Goal: Information Seeking & Learning: Learn about a topic

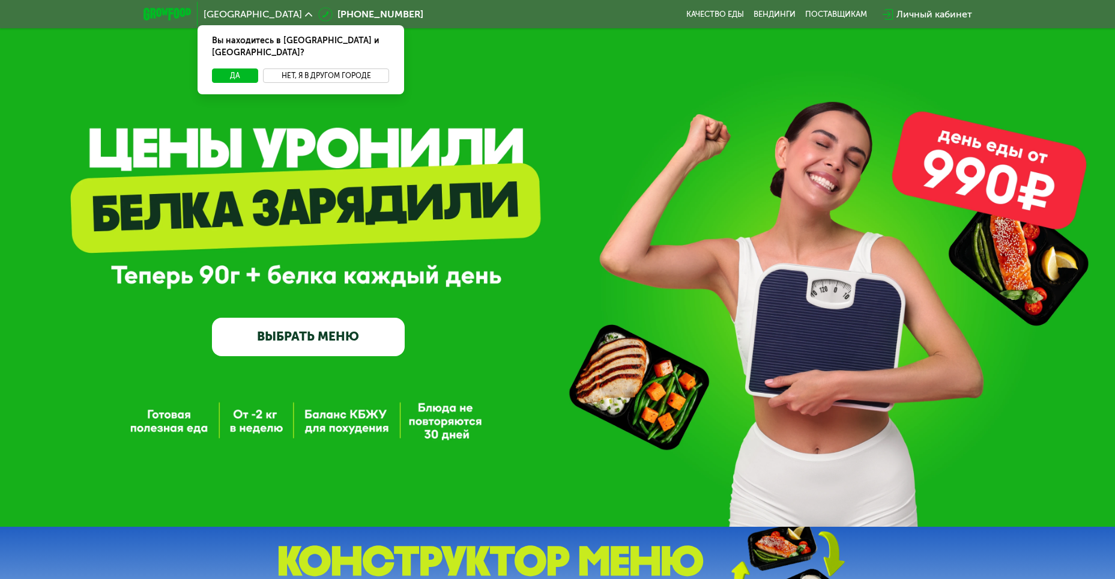
click at [320, 68] on button "Нет, я в другом городе" at bounding box center [326, 75] width 127 height 14
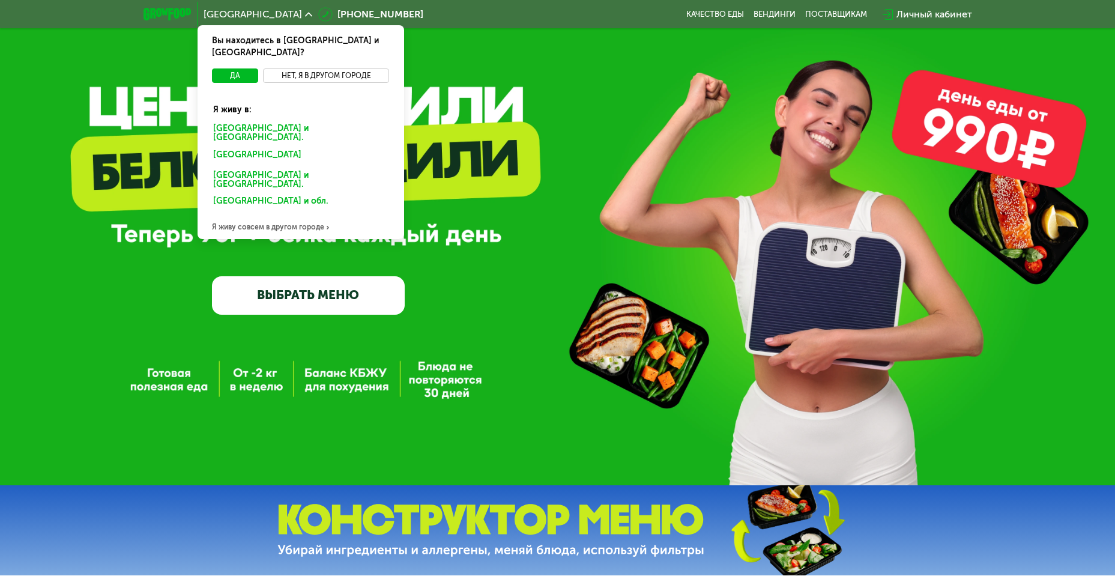
scroll to position [60, 0]
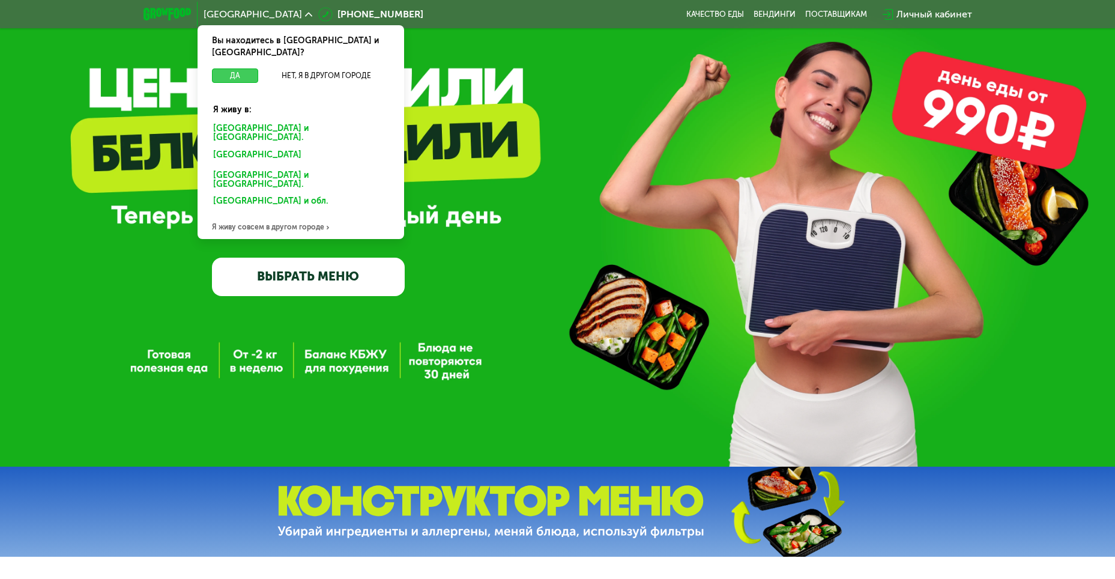
click at [236, 68] on button "Да" at bounding box center [235, 75] width 46 height 14
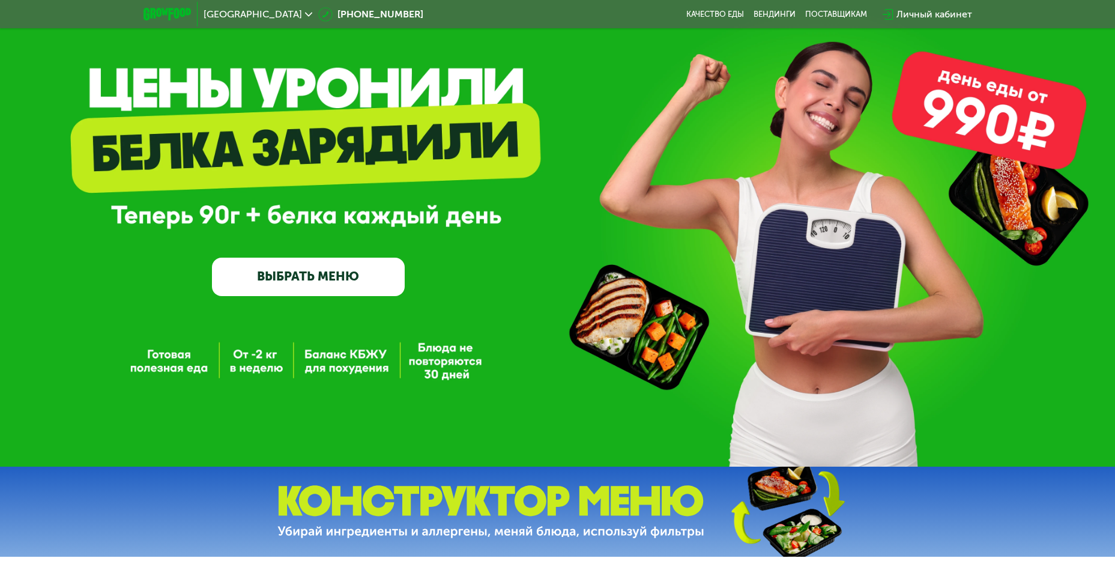
click at [305, 11] on icon at bounding box center [308, 14] width 7 height 7
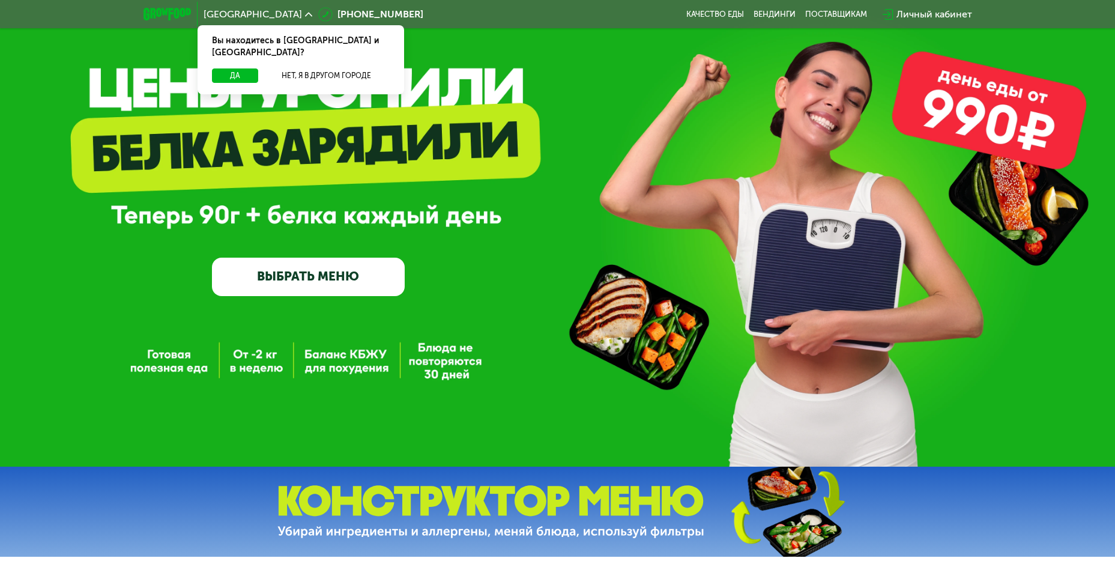
click at [305, 11] on icon at bounding box center [308, 14] width 7 height 7
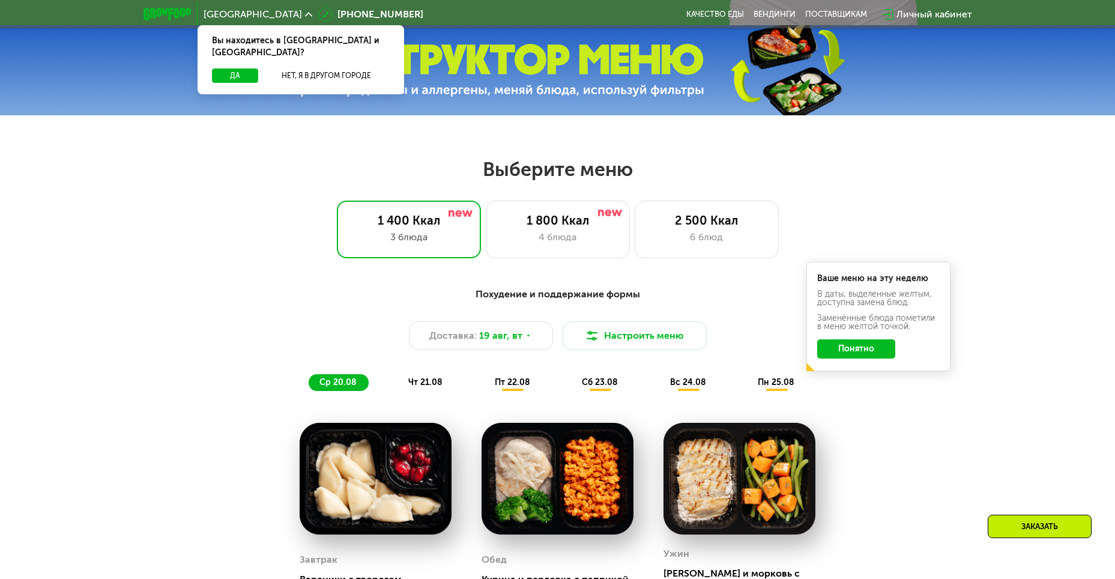
scroll to position [540, 0]
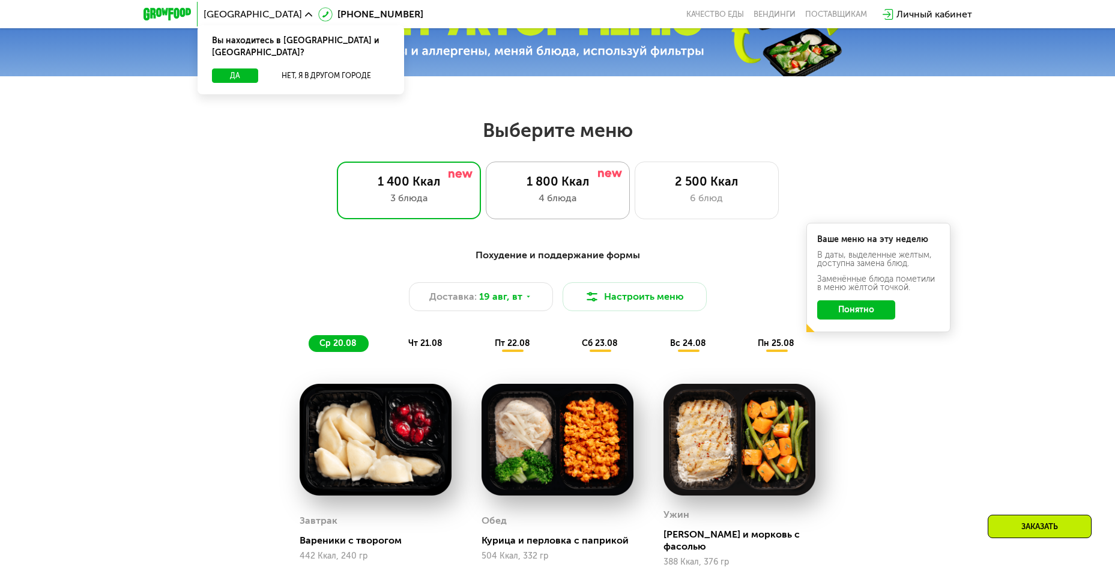
click at [569, 178] on div "1 800 Ккал" at bounding box center [557, 181] width 119 height 14
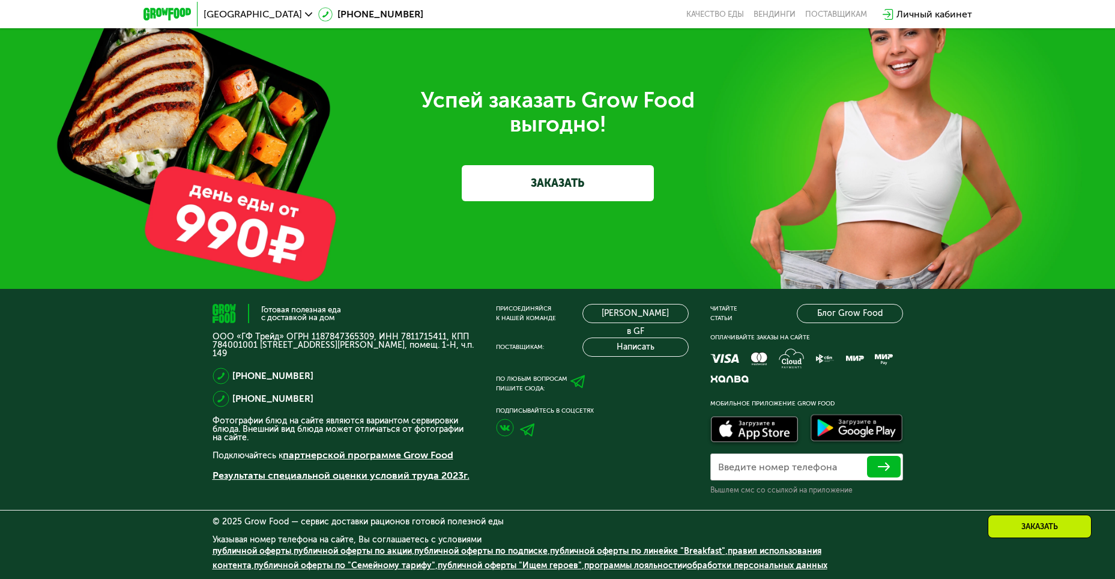
scroll to position [3484, 0]
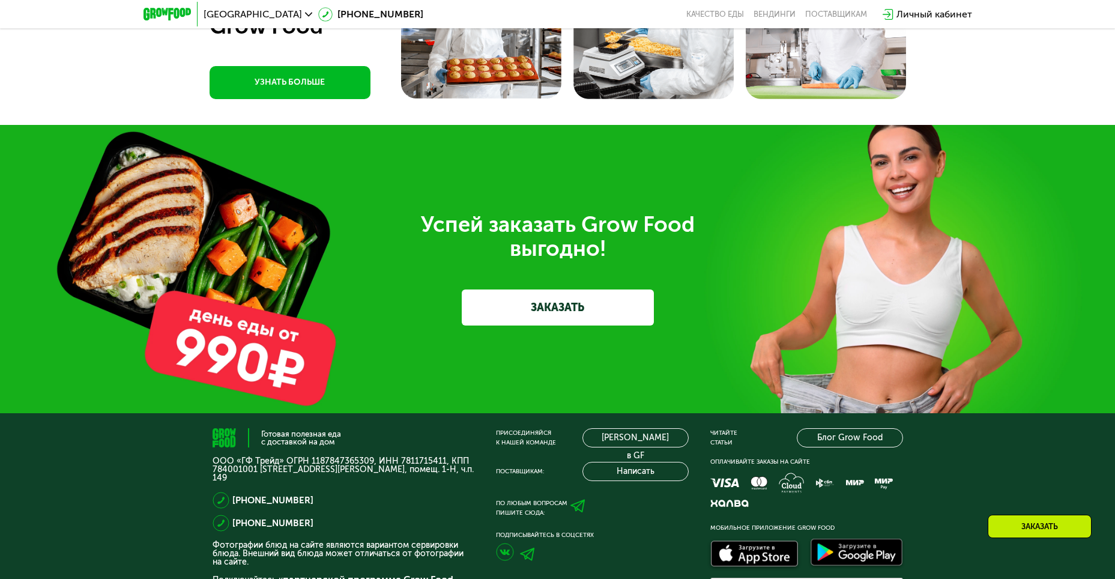
click at [299, 99] on link "УЗНАТЬ БОЛЬШЕ" at bounding box center [289, 82] width 161 height 33
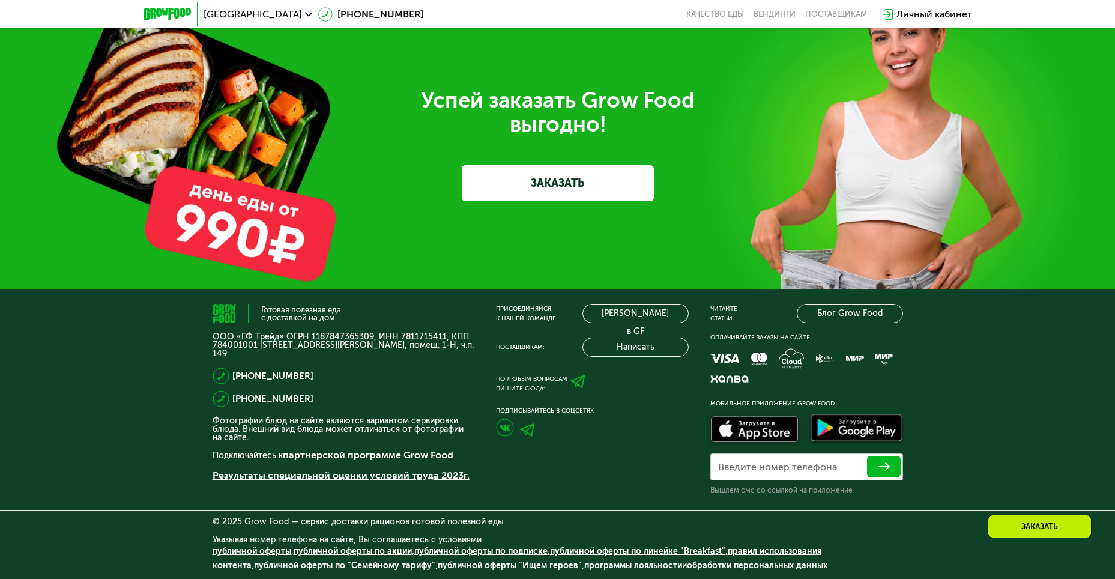
scroll to position [3784, 0]
click at [643, 315] on link "[PERSON_NAME] в GF" at bounding box center [635, 313] width 106 height 19
